Goal: Task Accomplishment & Management: Use online tool/utility

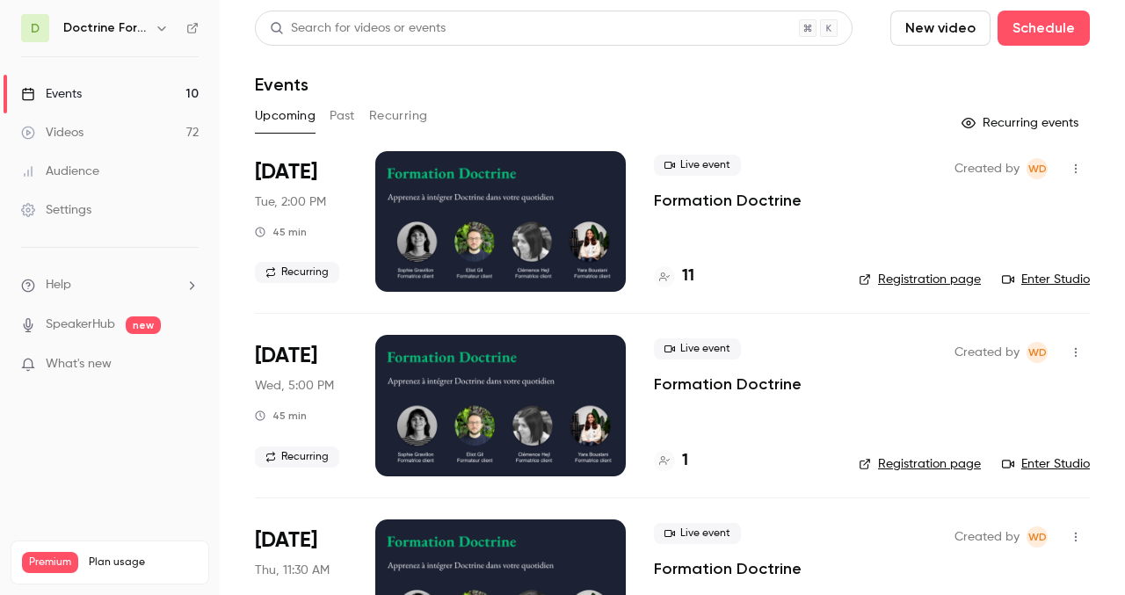
click at [158, 27] on icon "button" at bounding box center [161, 28] width 8 height 4
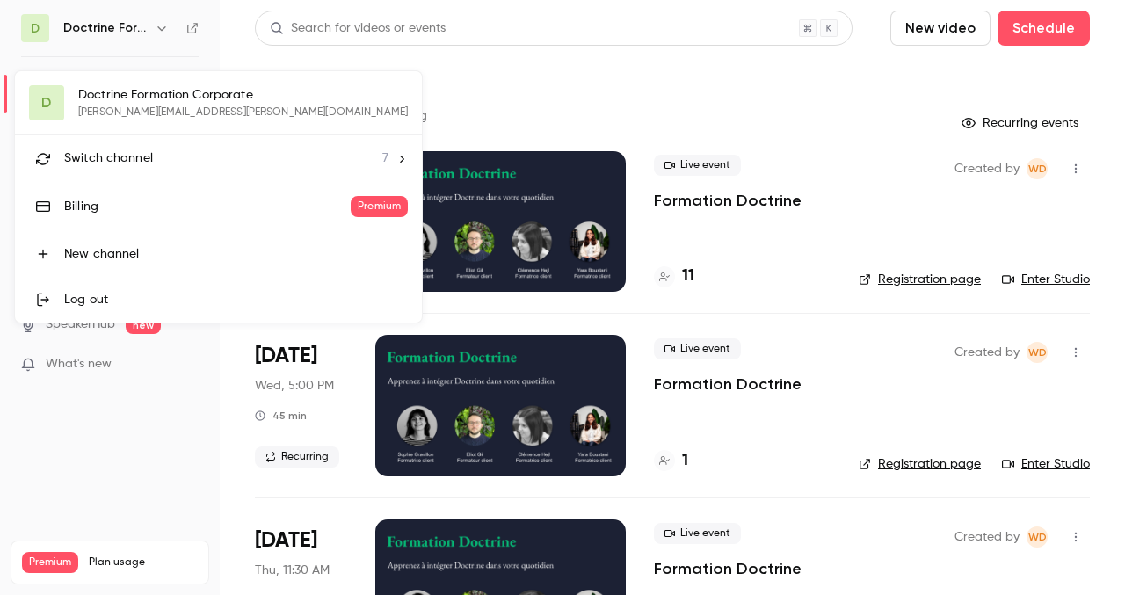
click at [156, 107] on div "D Doctrine Formation Corporate [EMAIL_ADDRESS][DOMAIN_NAME] Switch channel 7 Bi…" at bounding box center [218, 196] width 407 height 251
click at [143, 153] on span "Switch channel" at bounding box center [108, 158] width 89 height 18
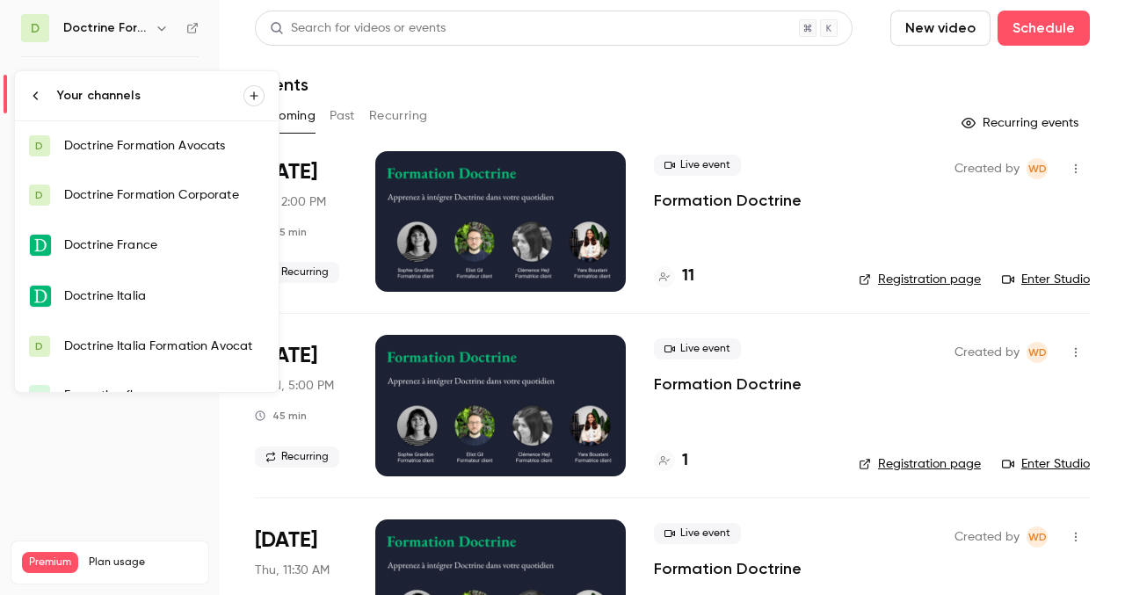
click at [165, 159] on link "D Doctrine Formation Avocats" at bounding box center [147, 145] width 264 height 49
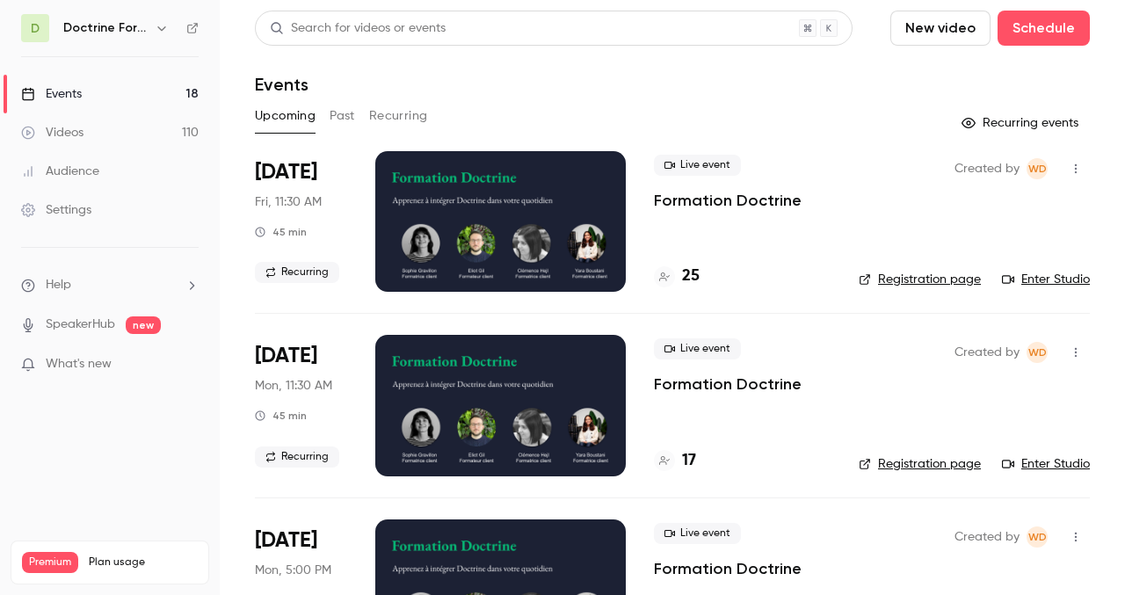
click at [337, 122] on button "Past" at bounding box center [342, 116] width 25 height 28
click at [158, 36] on button "button" at bounding box center [161, 28] width 21 height 21
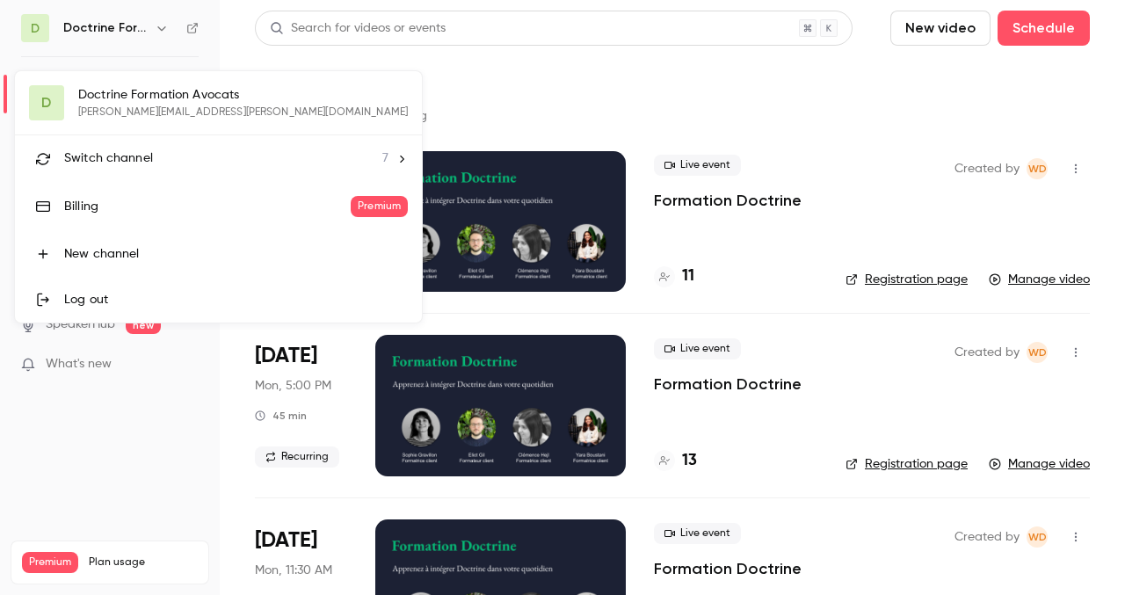
click at [143, 141] on li "Switch channel 7" at bounding box center [218, 158] width 407 height 47
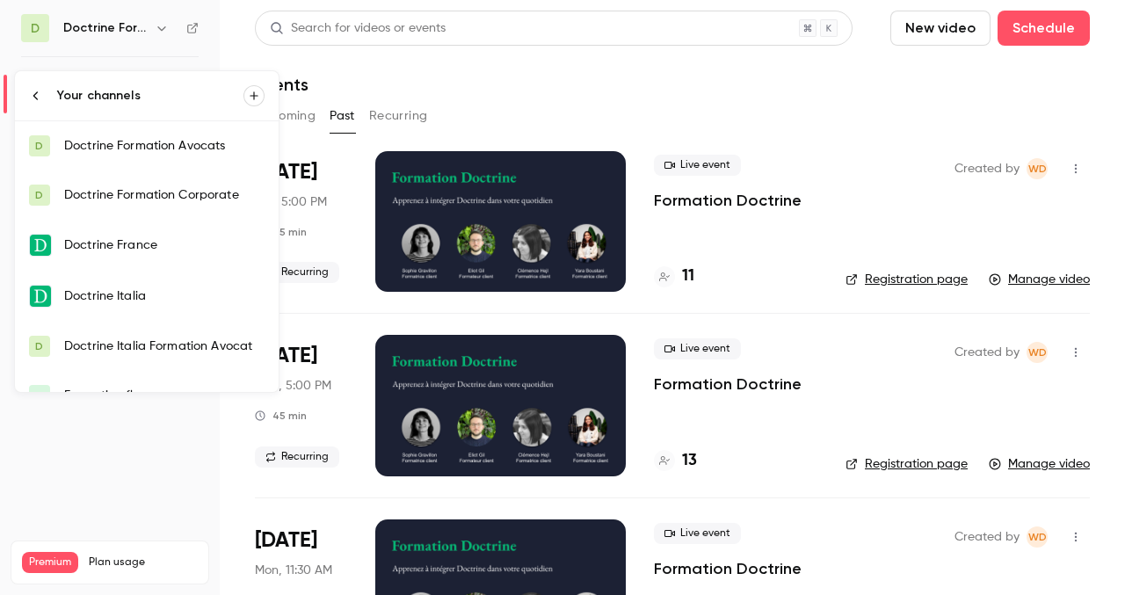
click at [170, 190] on div "Doctrine Formation Corporate" at bounding box center [164, 195] width 200 height 18
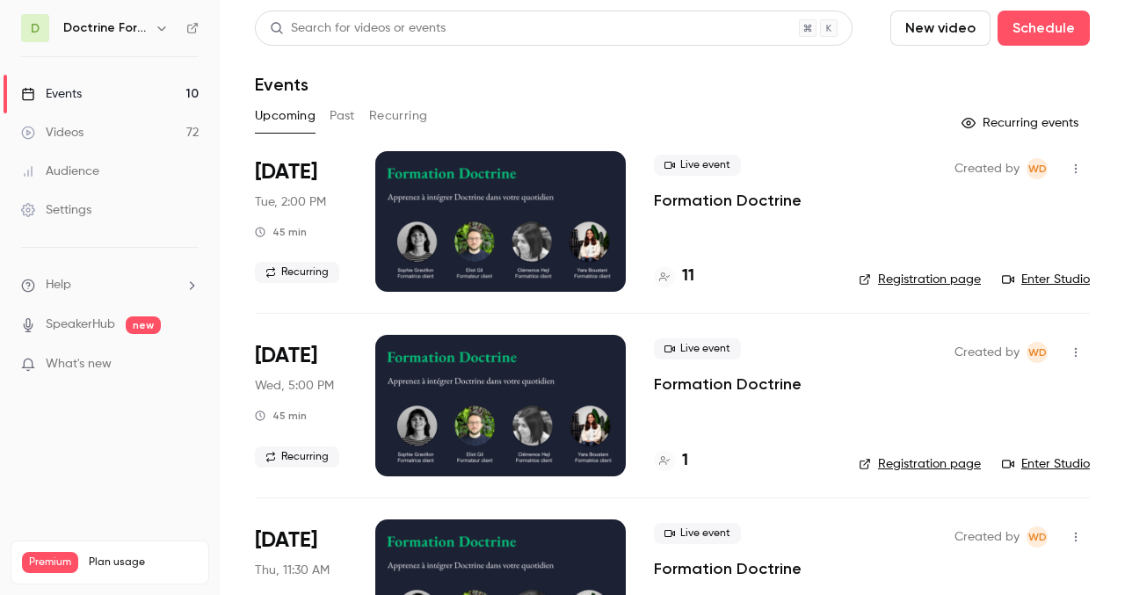
click at [349, 107] on button "Past" at bounding box center [342, 116] width 25 height 28
click at [1047, 281] on link "Manage video" at bounding box center [1039, 280] width 101 height 18
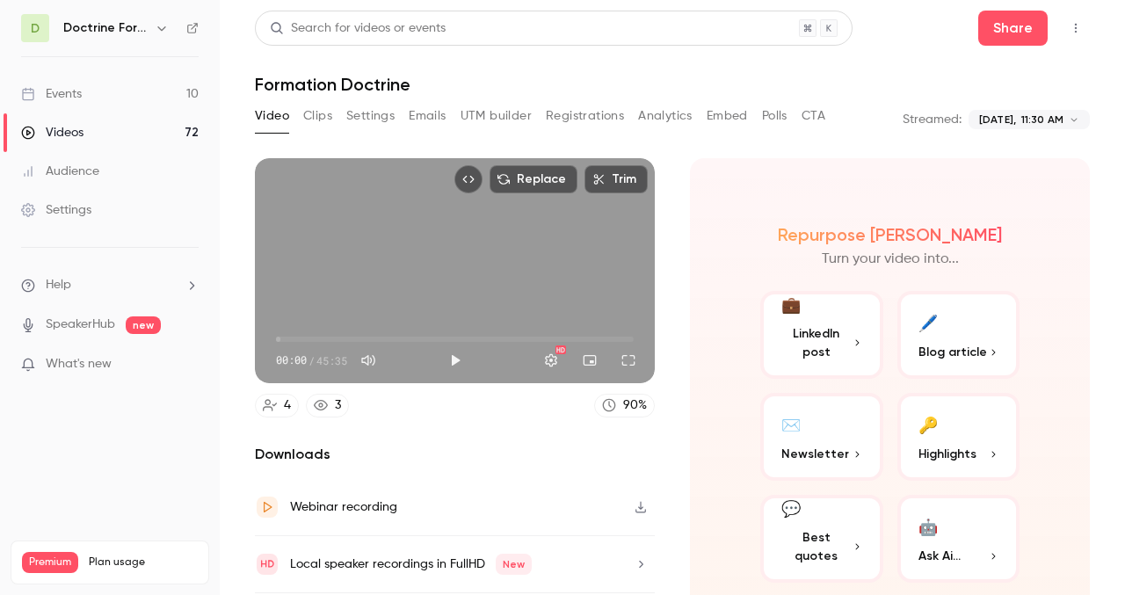
scroll to position [54, 0]
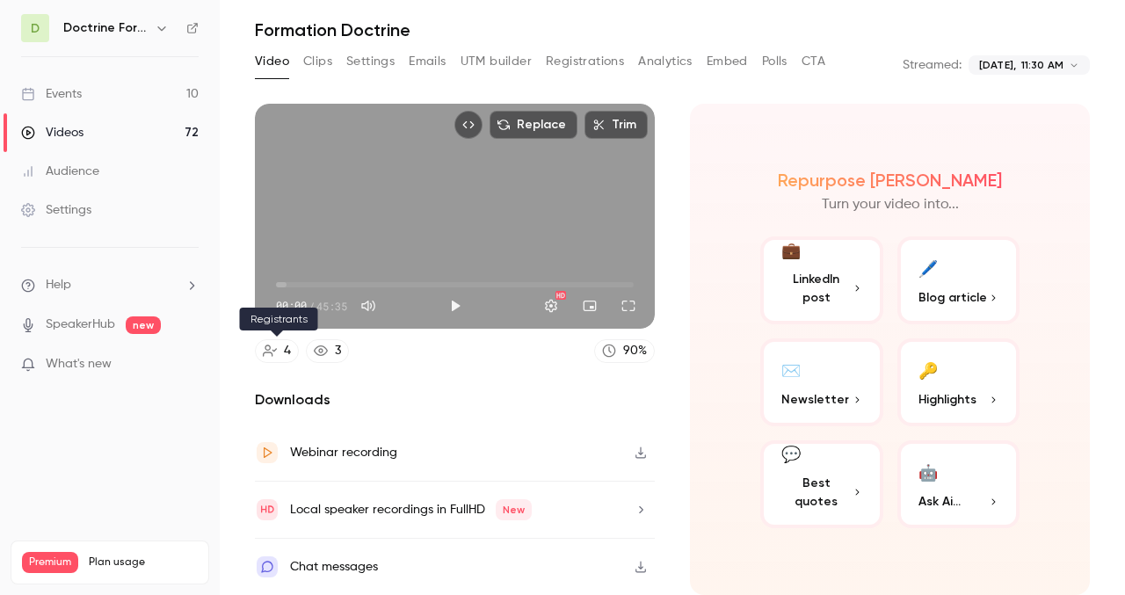
click at [272, 345] on icon at bounding box center [270, 351] width 14 height 14
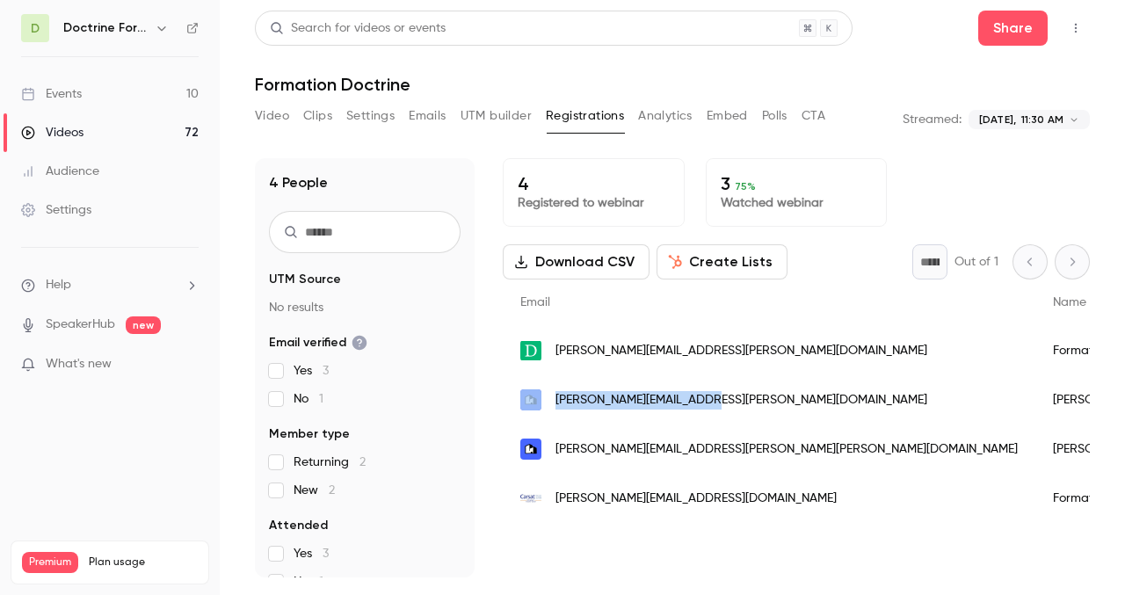
drag, startPoint x: 715, startPoint y: 400, endPoint x: 540, endPoint y: 401, distance: 174.9
click at [540, 401] on div "[PERSON_NAME][EMAIL_ADDRESS][PERSON_NAME][DOMAIN_NAME]" at bounding box center [769, 399] width 533 height 49
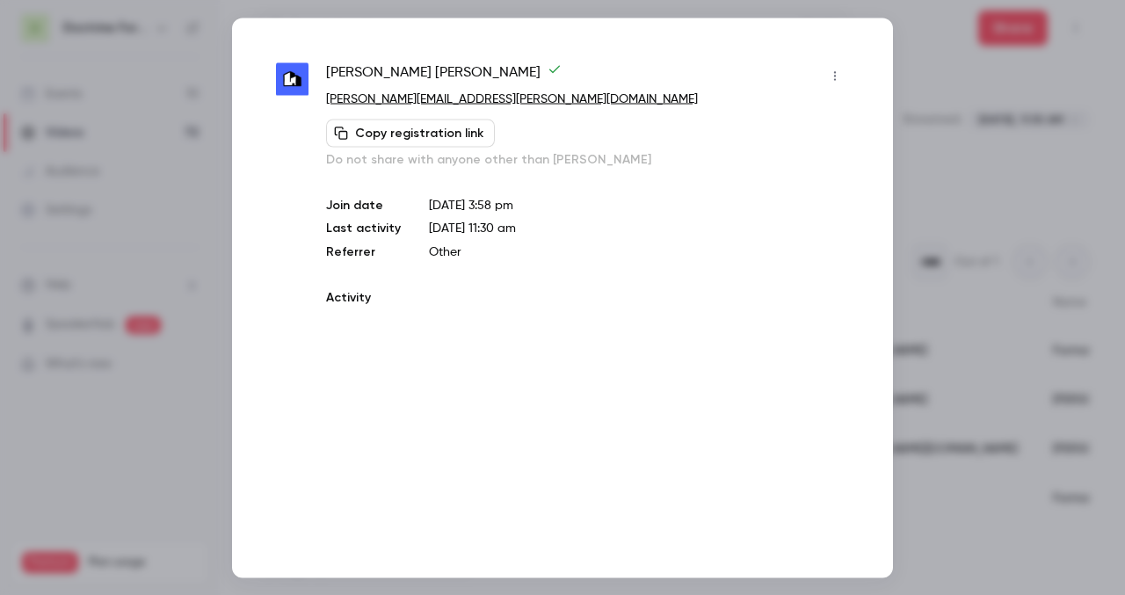
copy div "[PERSON_NAME][EMAIL_ADDRESS][PERSON_NAME][DOMAIN_NAME]"
click at [987, 323] on div at bounding box center [562, 297] width 1125 height 595
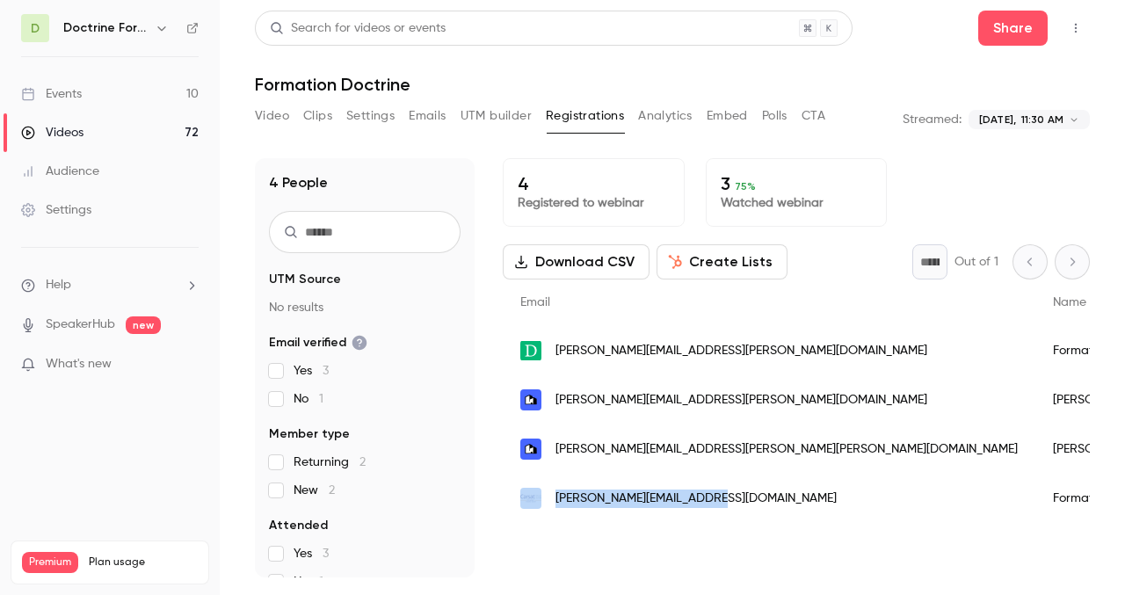
drag, startPoint x: 710, startPoint y: 499, endPoint x: 524, endPoint y: 499, distance: 186.3
click at [524, 499] on div "[PERSON_NAME][EMAIL_ADDRESS][DOMAIN_NAME]" at bounding box center [769, 498] width 533 height 49
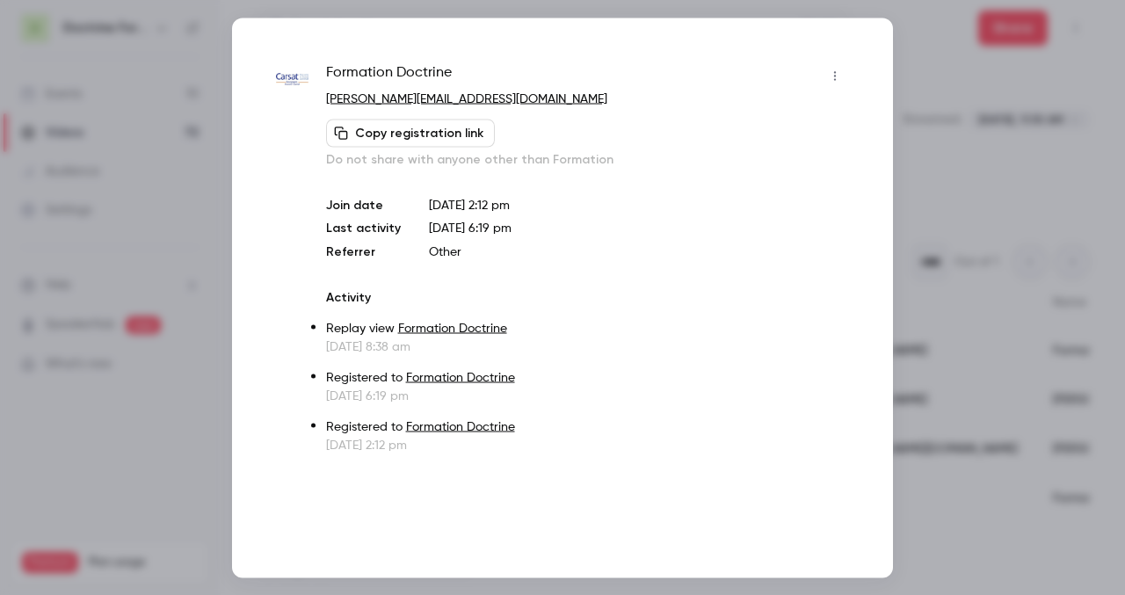
click at [415, 139] on button "Copy registration link" at bounding box center [410, 133] width 169 height 28
drag, startPoint x: 481, startPoint y: 105, endPoint x: 318, endPoint y: 106, distance: 162.6
click at [318, 106] on div "Formation Doctrine [PERSON_NAME][EMAIL_ADDRESS][DOMAIN_NAME] Copy registration …" at bounding box center [562, 258] width 573 height 392
copy link "[PERSON_NAME][EMAIL_ADDRESS][DOMAIN_NAME]"
click at [925, 184] on div at bounding box center [562, 297] width 1125 height 595
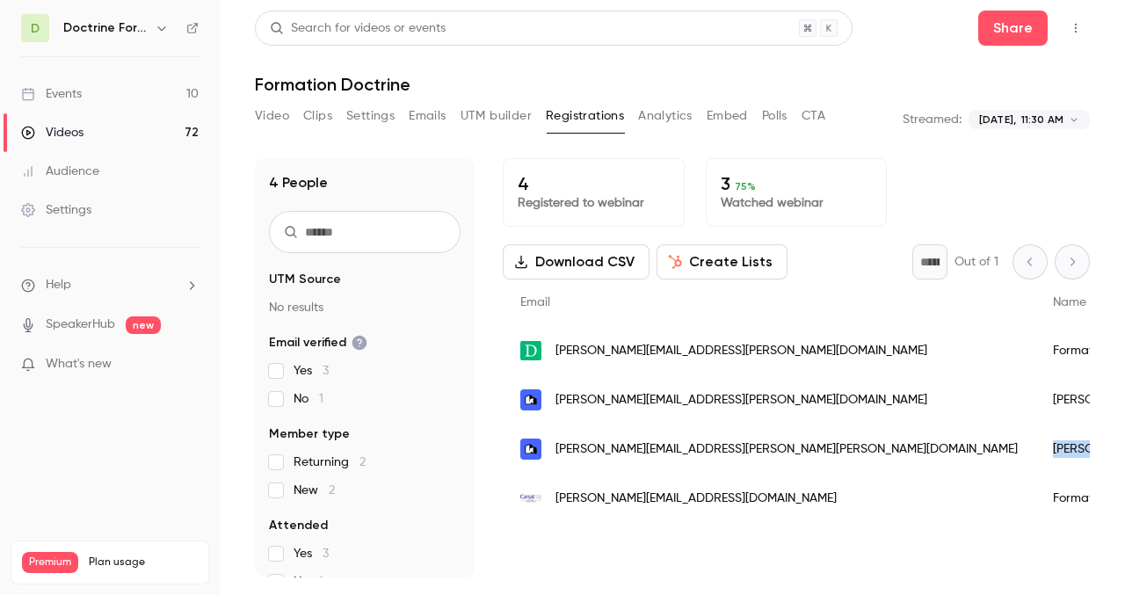
drag, startPoint x: 852, startPoint y: 447, endPoint x: 739, endPoint y: 446, distance: 112.5
click at [1035, 446] on div "[PERSON_NAME]" at bounding box center [1145, 449] width 220 height 49
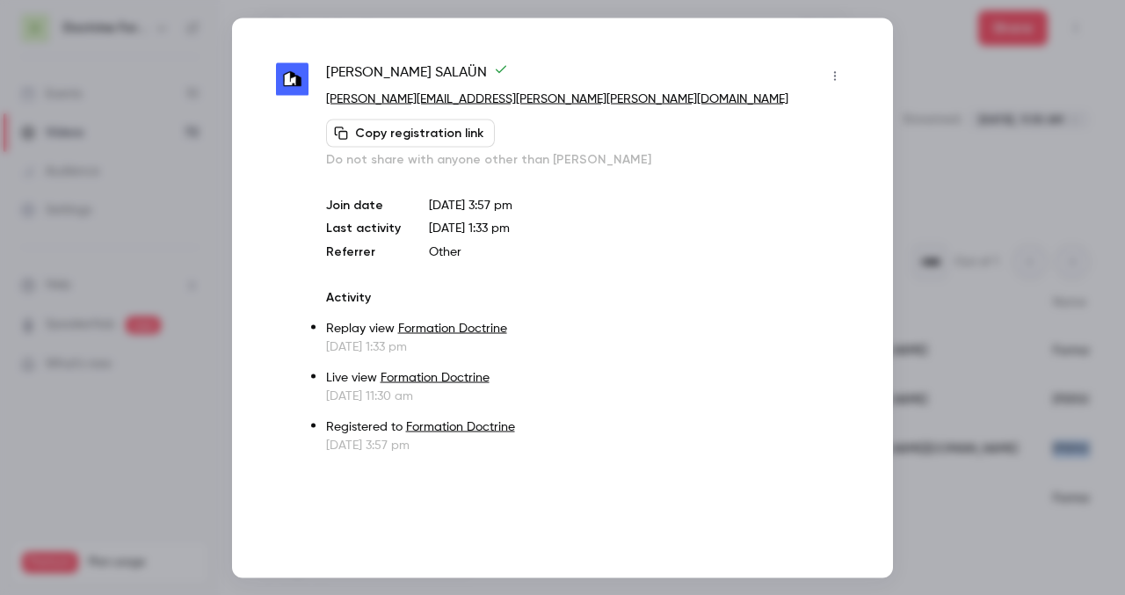
copy div "[PERSON_NAME]"
click at [983, 84] on div at bounding box center [562, 297] width 1125 height 595
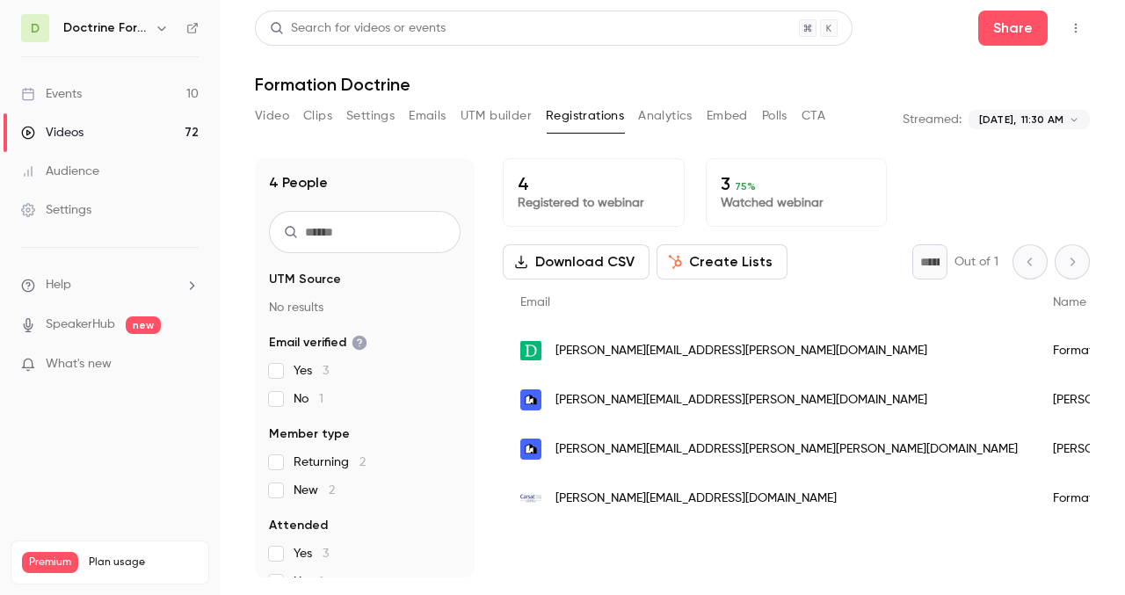
click at [116, 32] on h6 "Doctrine Formation Corporate" at bounding box center [105, 28] width 84 height 18
click at [169, 33] on button "button" at bounding box center [161, 28] width 21 height 21
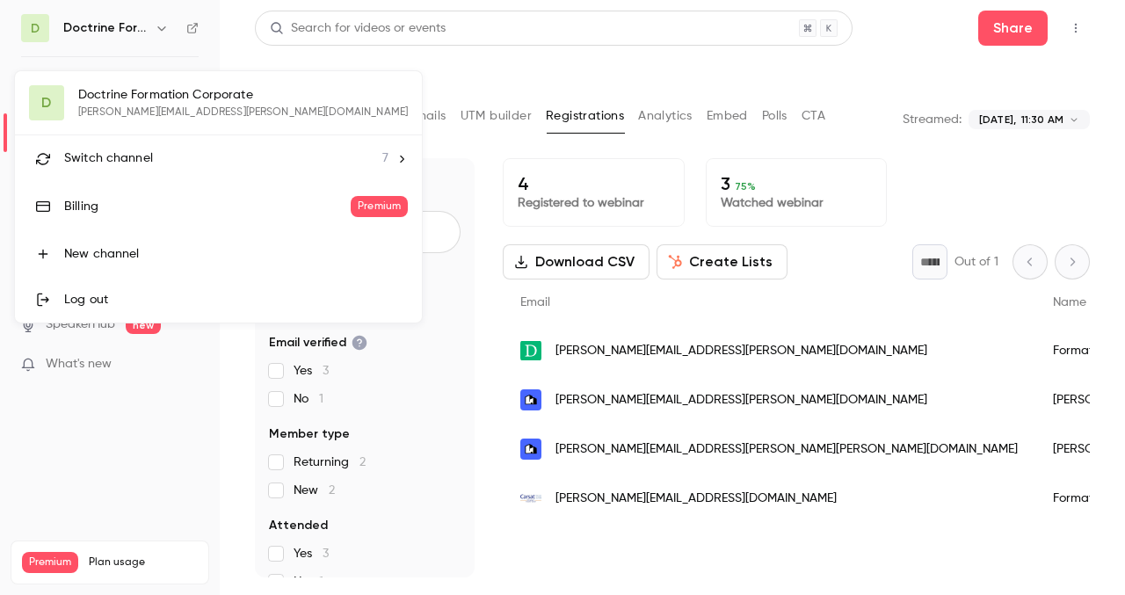
click at [237, 159] on div "Switch channel 7" at bounding box center [226, 158] width 324 height 18
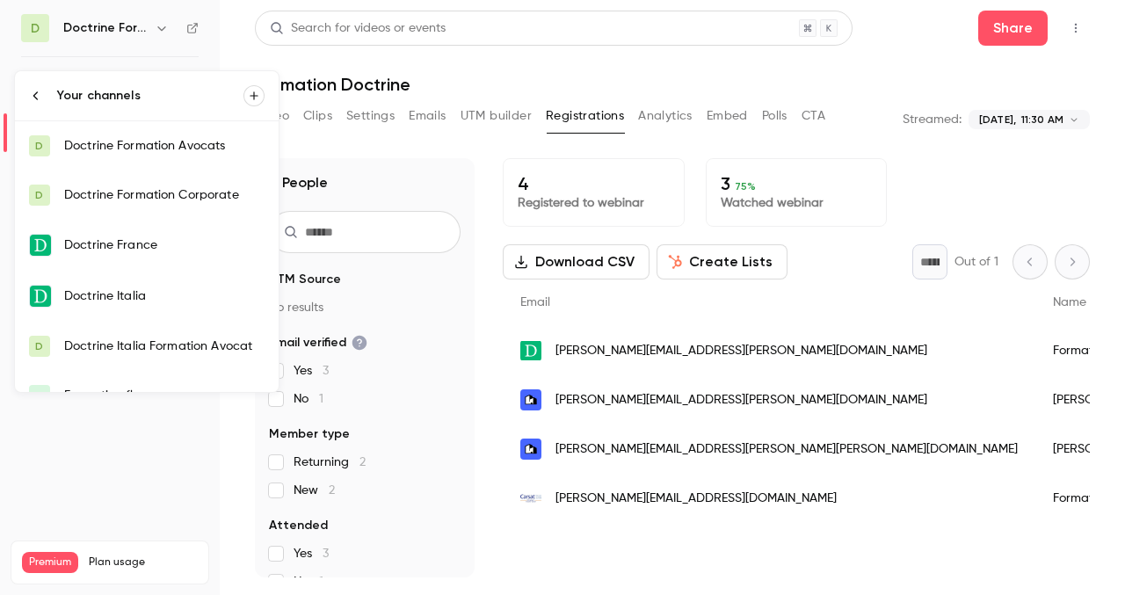
click at [204, 160] on link "D Doctrine Formation Avocats" at bounding box center [147, 145] width 264 height 49
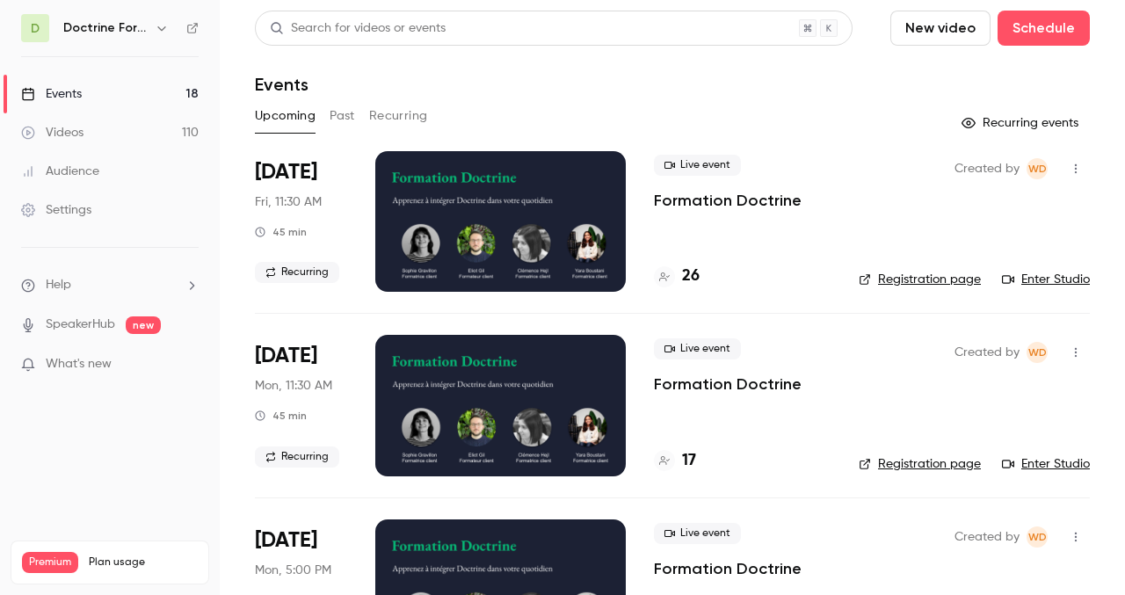
click at [1031, 279] on link "Enter Studio" at bounding box center [1046, 280] width 88 height 18
